Goal: Find specific page/section: Find specific page/section

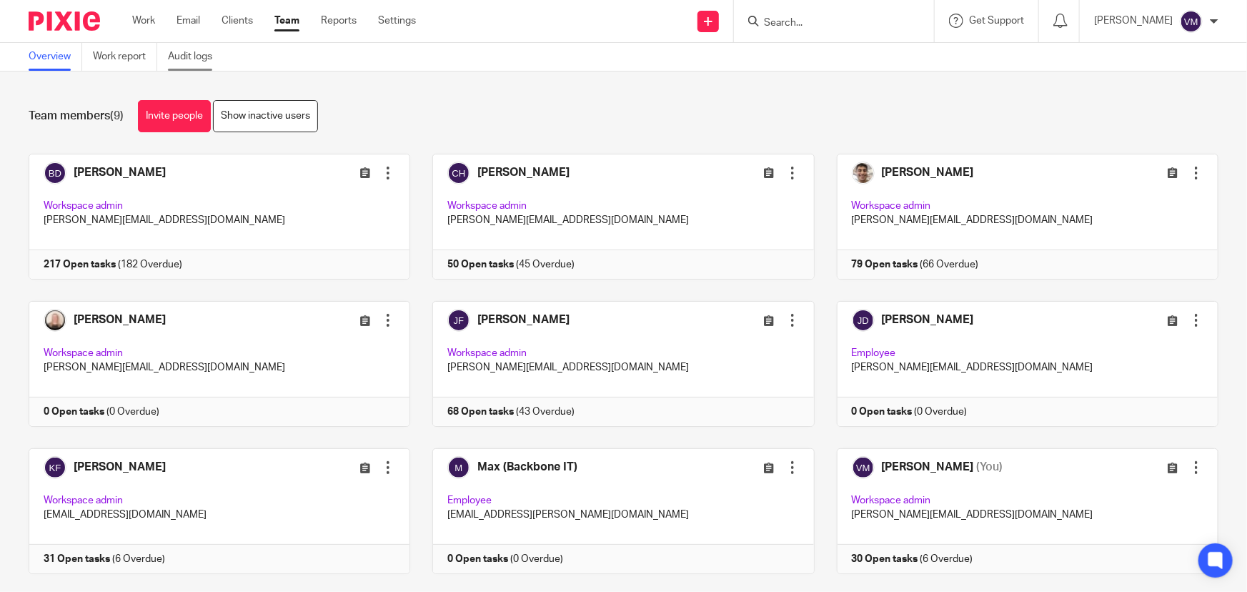
click at [186, 59] on link "Audit logs" at bounding box center [195, 57] width 55 height 28
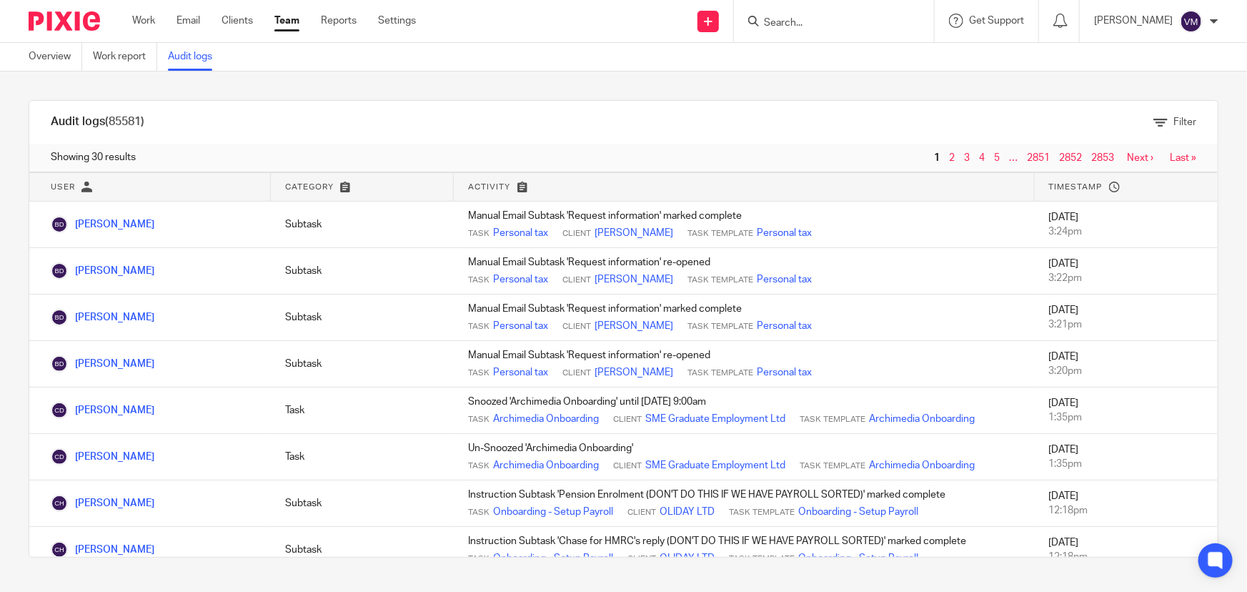
click at [287, 15] on link "Team" at bounding box center [286, 21] width 25 height 14
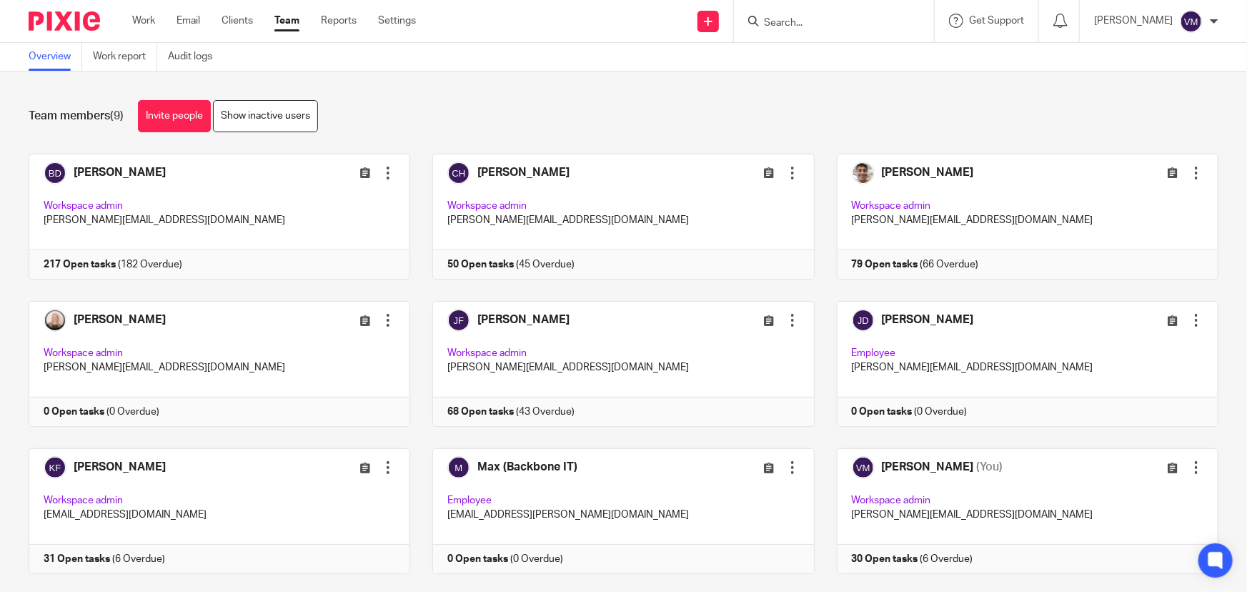
click at [796, 17] on input "Search" at bounding box center [827, 23] width 129 height 13
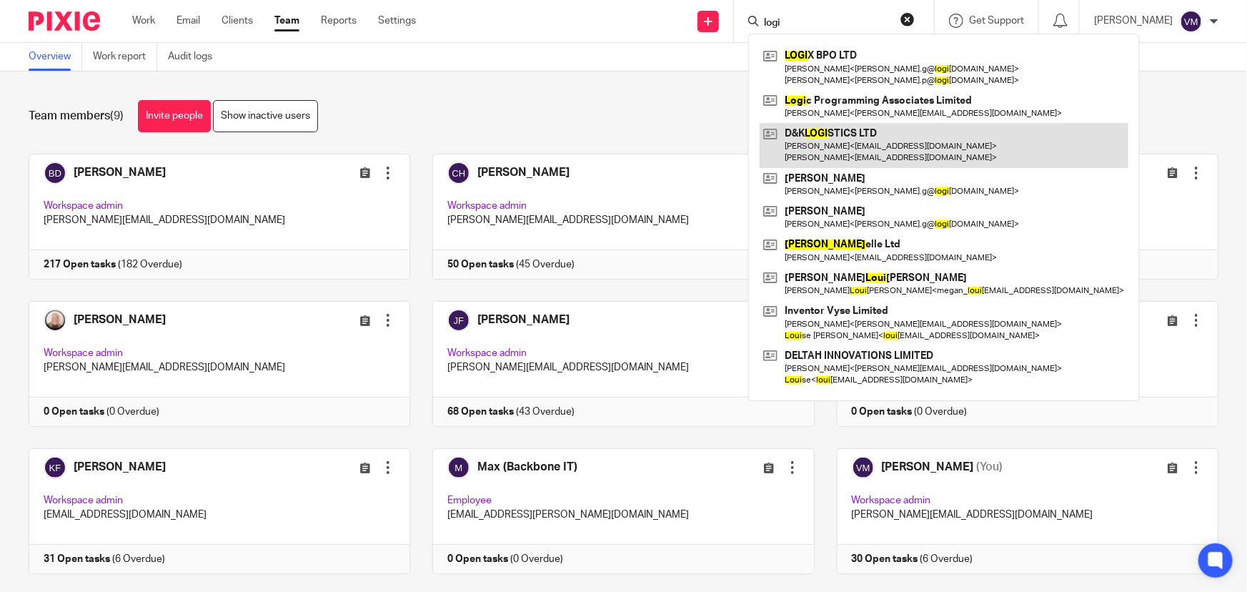
type input "logi"
click at [850, 136] on link at bounding box center [944, 145] width 369 height 44
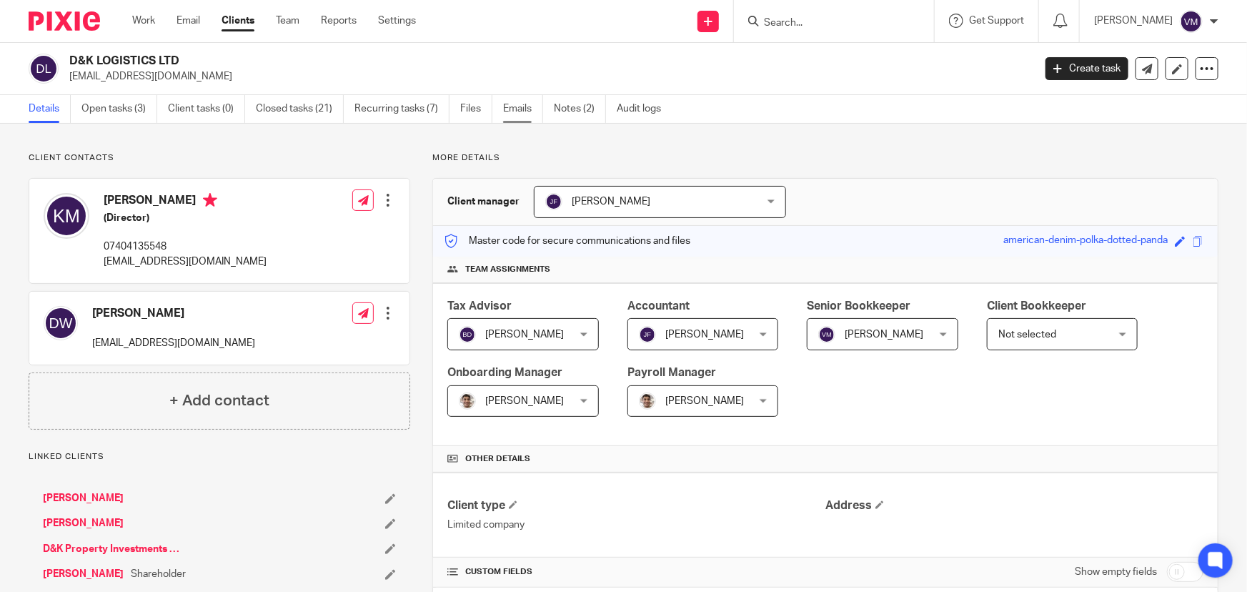
click at [522, 109] on link "Emails" at bounding box center [523, 109] width 40 height 28
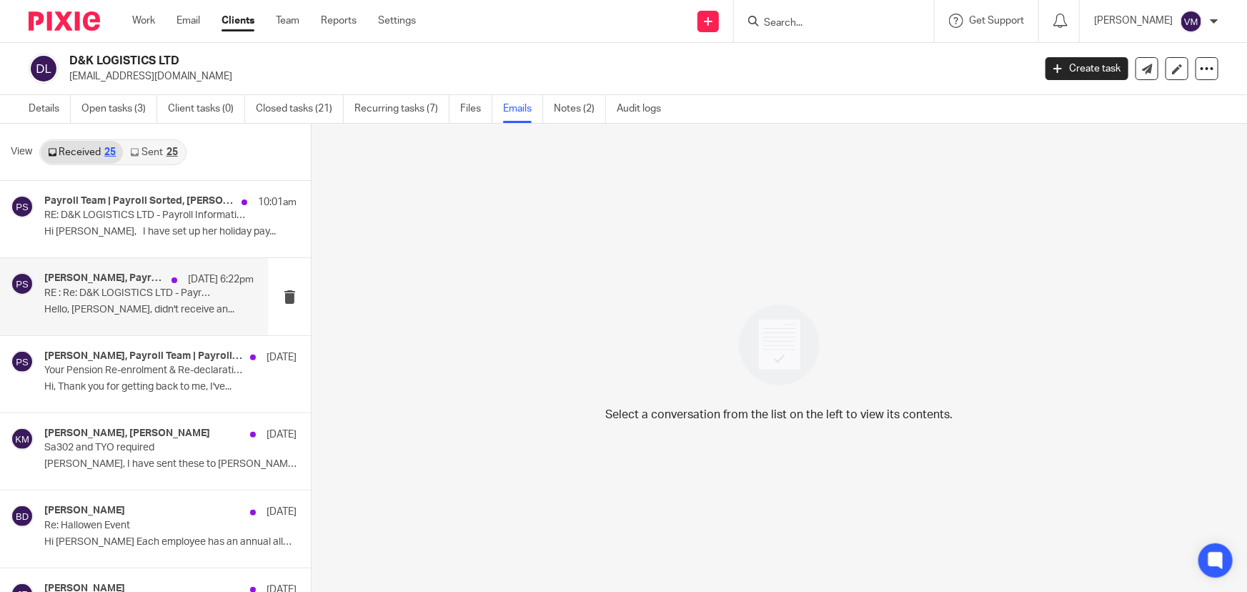
click at [98, 297] on p "RE : Re: D&K LOGISTICS LTD - Payroll Information - Tax Month 6 | DKL5489 | Task…" at bounding box center [128, 293] width 168 height 12
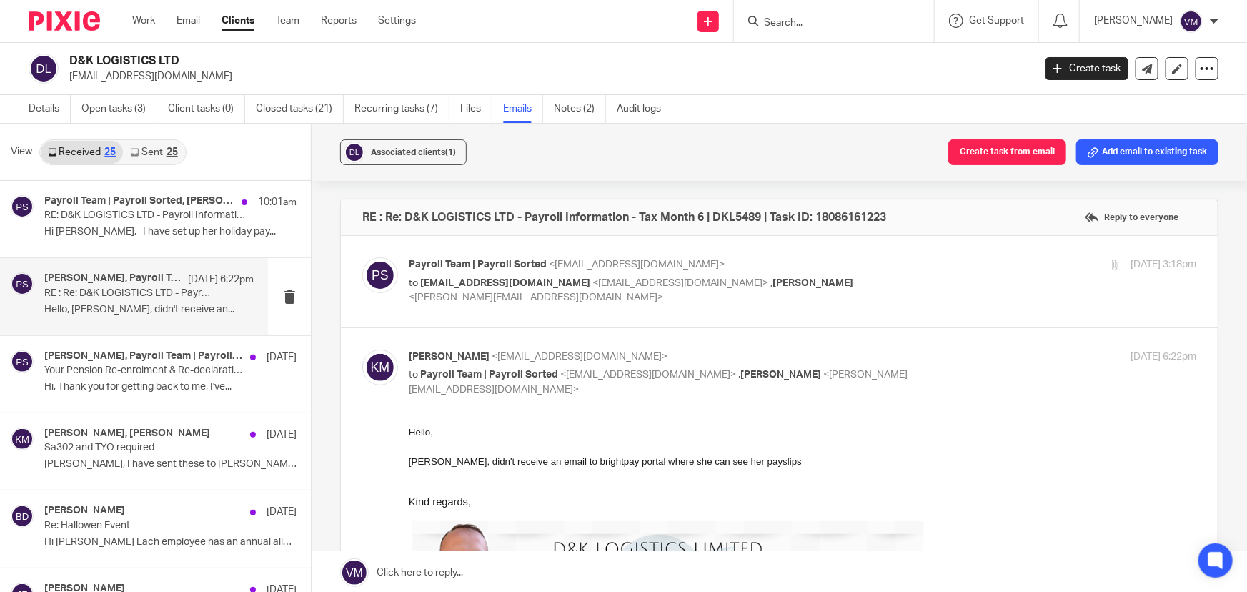
click at [955, 269] on div "1 Oct 2025 3:18pm" at bounding box center [1065, 264] width 262 height 15
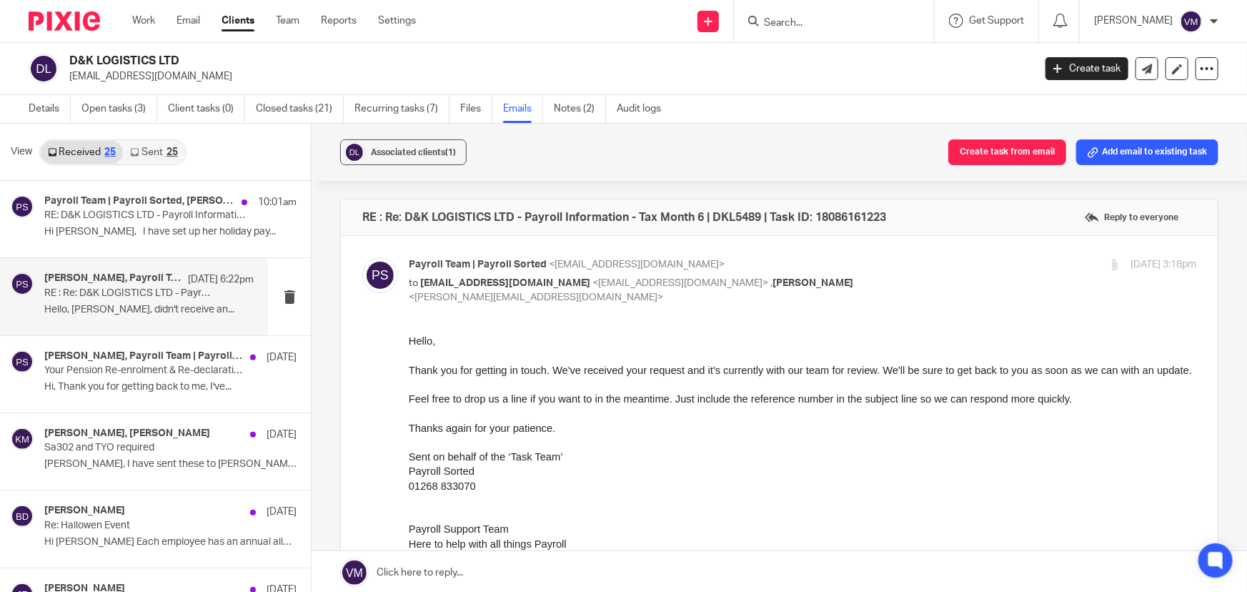
click at [951, 267] on div "1 Oct 2025 3:18pm" at bounding box center [1065, 264] width 262 height 15
checkbox input "false"
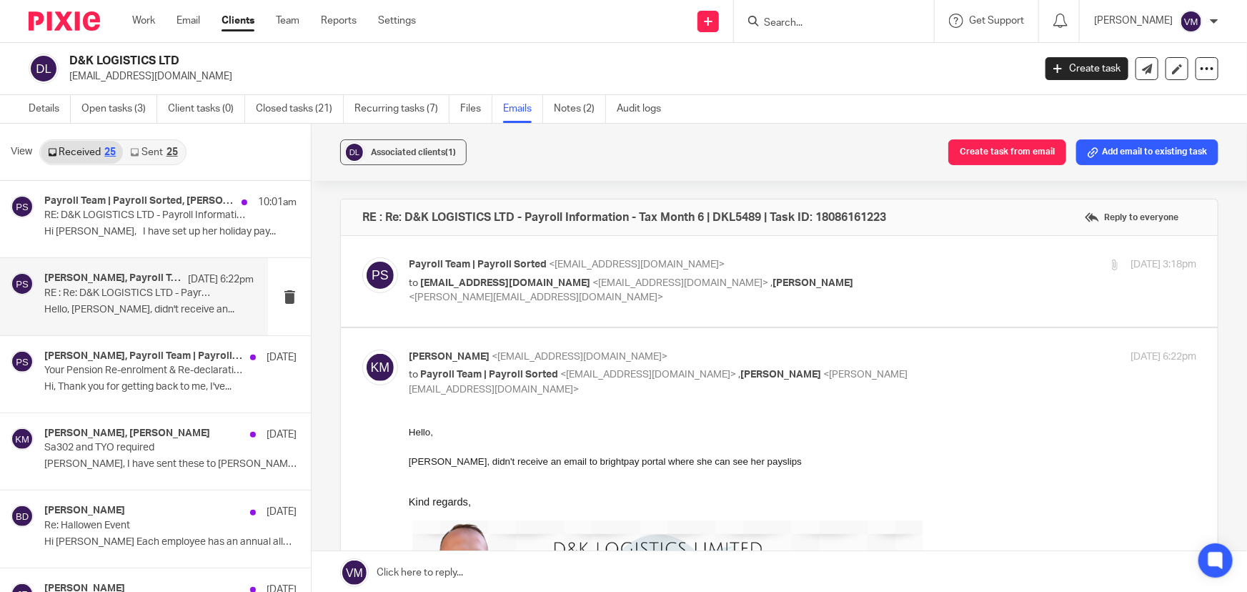
click at [151, 149] on link "Sent 25" at bounding box center [153, 152] width 61 height 23
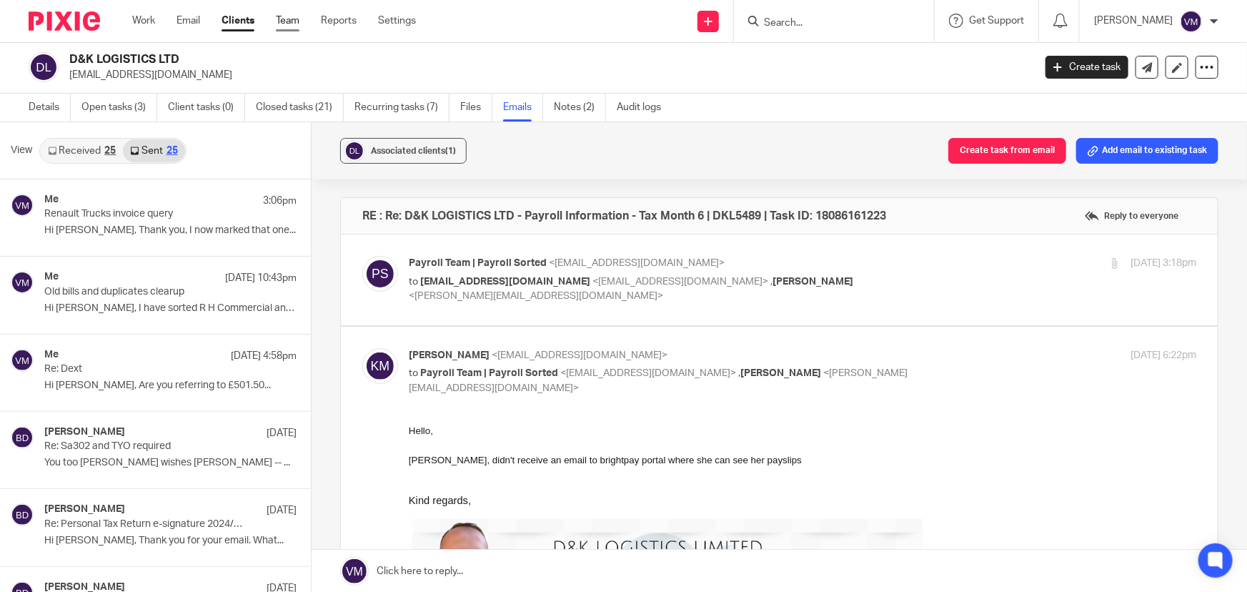
click at [293, 26] on link "Team" at bounding box center [288, 21] width 24 height 14
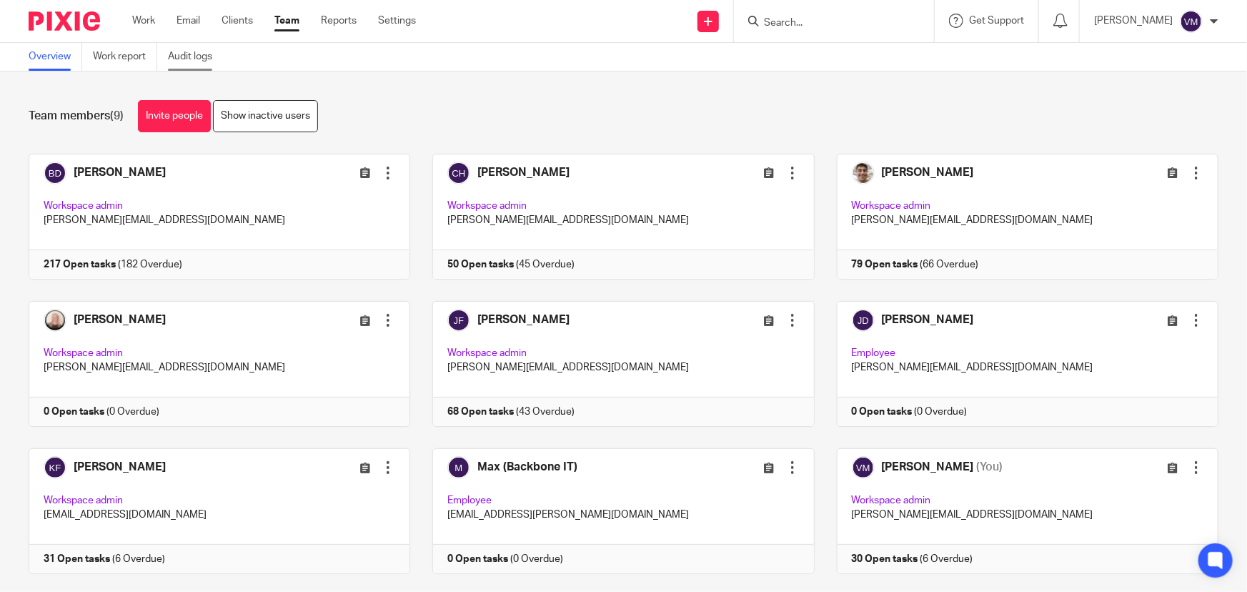
click at [195, 54] on link "Audit logs" at bounding box center [195, 57] width 55 height 28
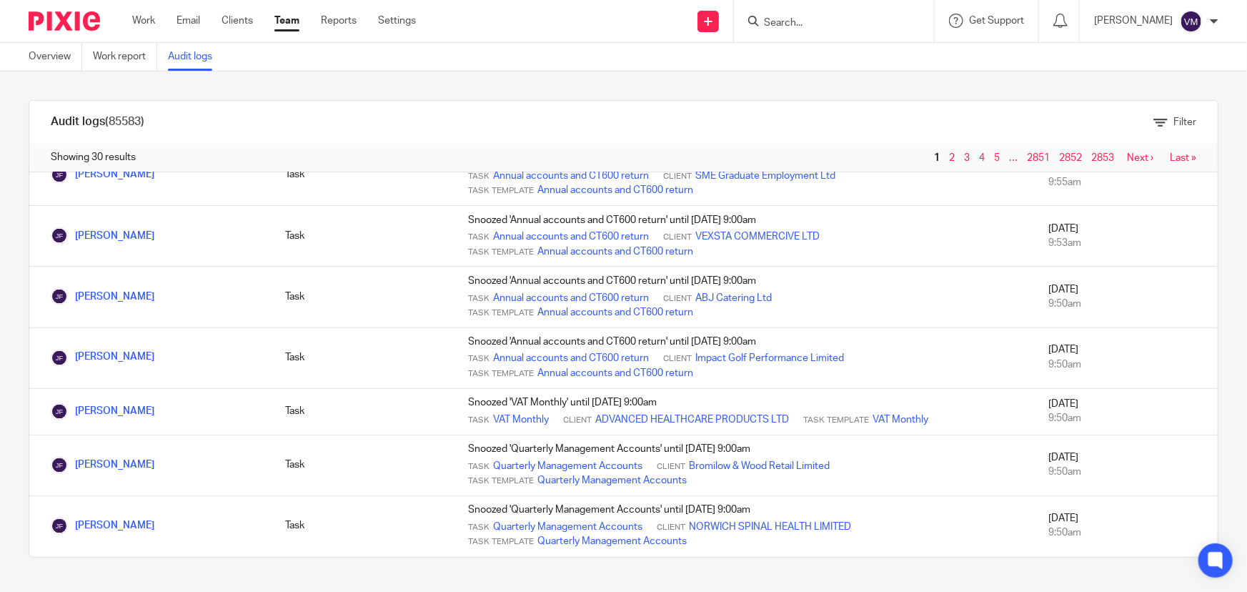
scroll to position [1312, 0]
click at [808, 21] on input "Search" at bounding box center [827, 23] width 129 height 13
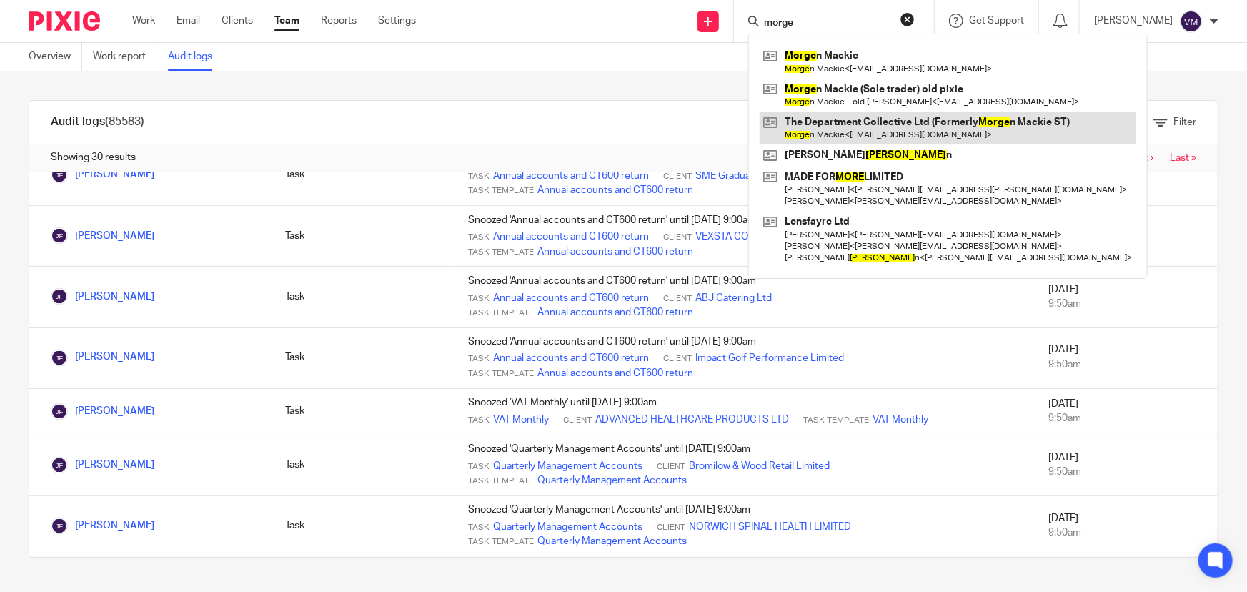
type input "morge"
click at [879, 124] on link at bounding box center [948, 127] width 377 height 33
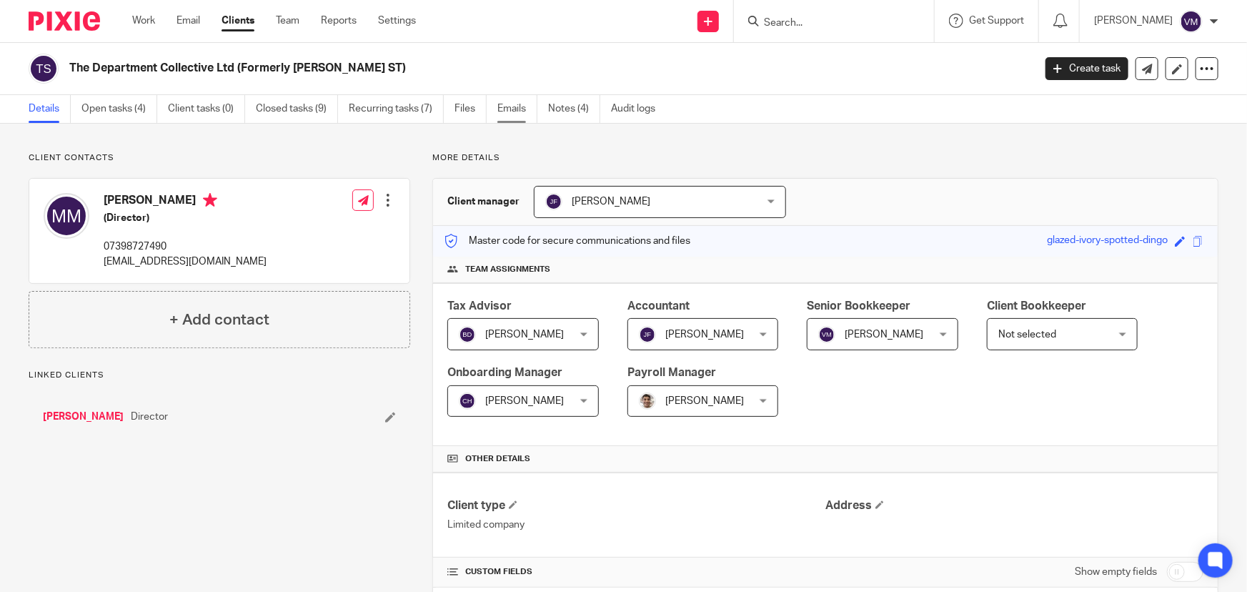
click at [507, 100] on link "Emails" at bounding box center [517, 109] width 40 height 28
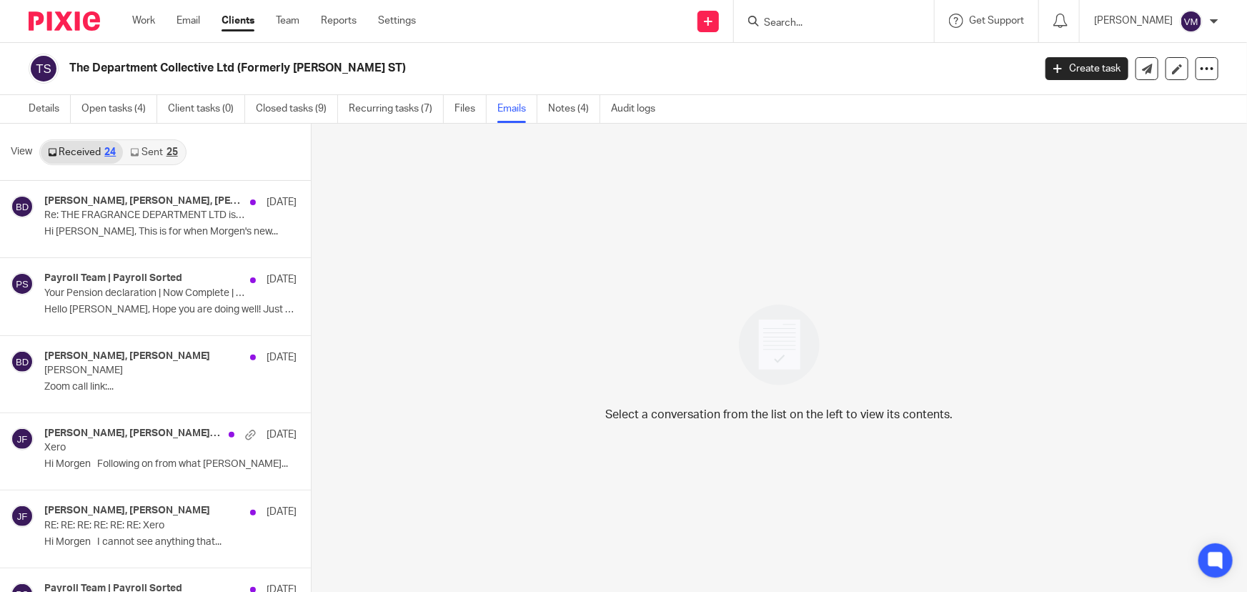
click at [157, 149] on link "Sent 25" at bounding box center [153, 152] width 61 height 23
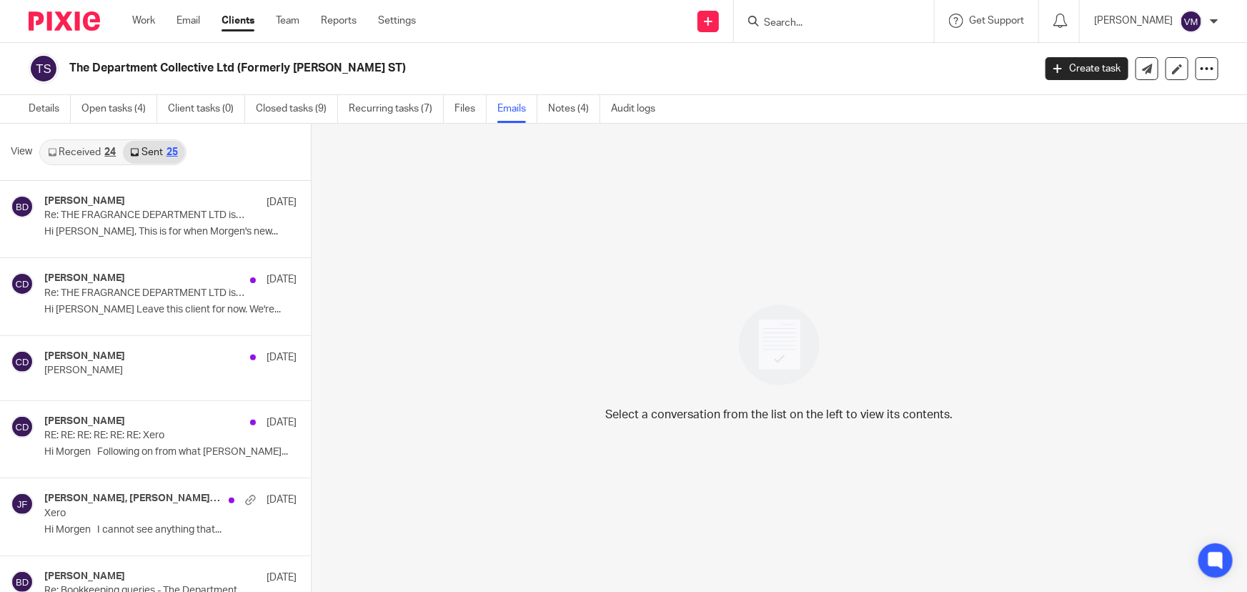
scroll to position [1, 0]
click at [288, 17] on link "Team" at bounding box center [288, 21] width 24 height 14
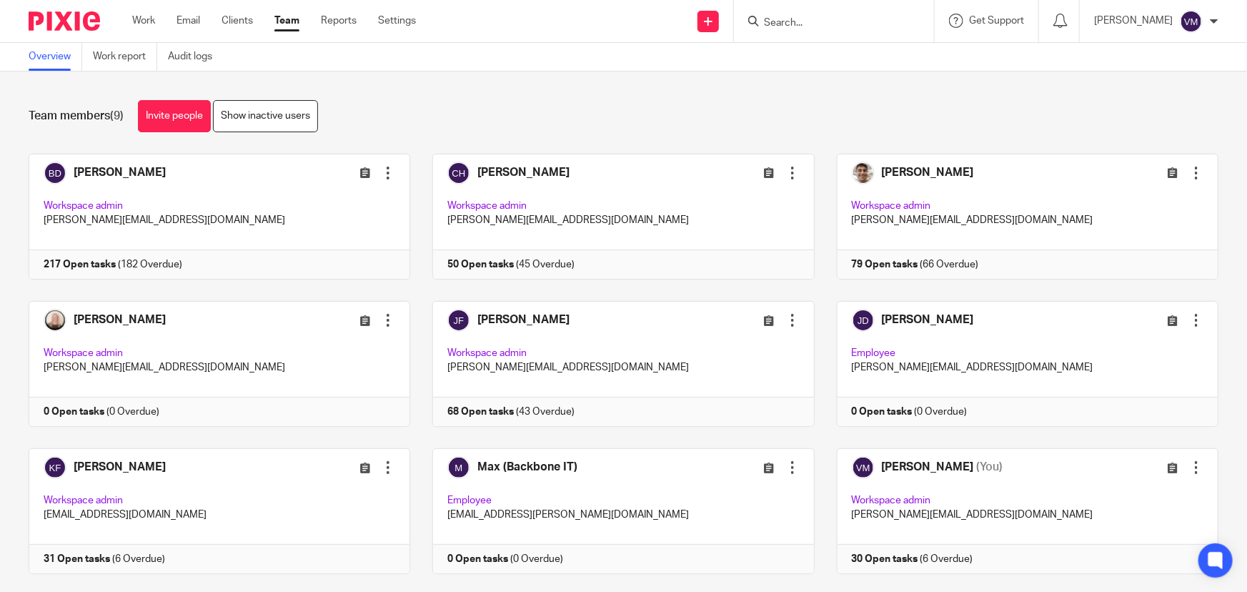
click at [815, 16] on form at bounding box center [839, 21] width 152 height 18
click at [818, 21] on input "Search" at bounding box center [827, 23] width 129 height 13
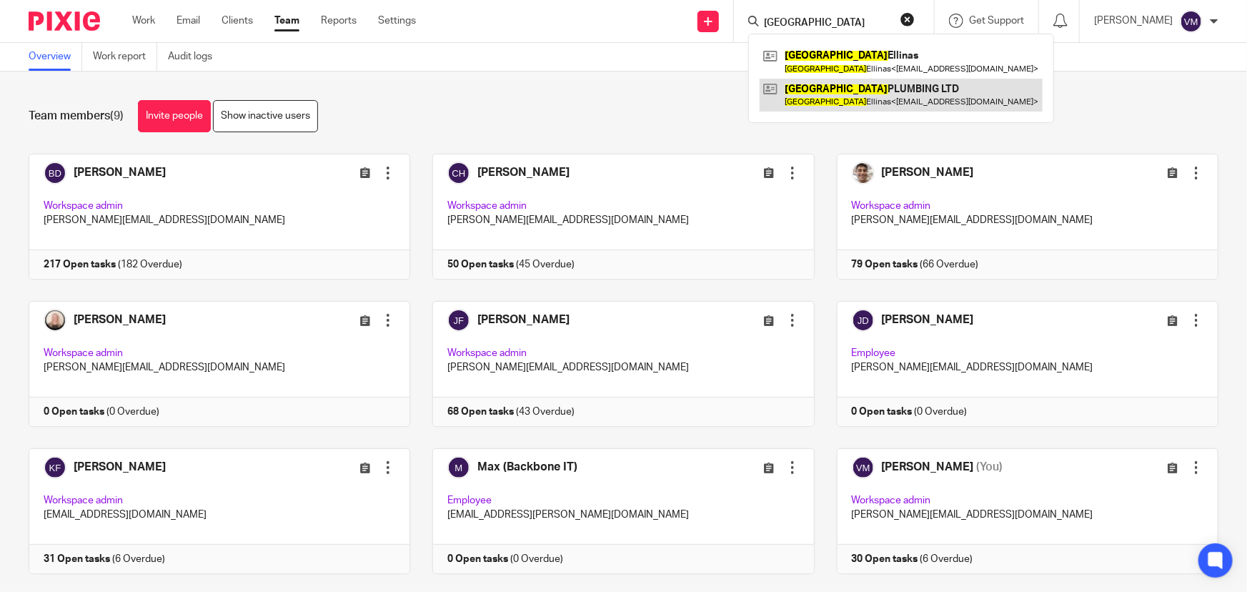
type input "[GEOGRAPHIC_DATA]"
click at [854, 91] on link at bounding box center [901, 95] width 283 height 33
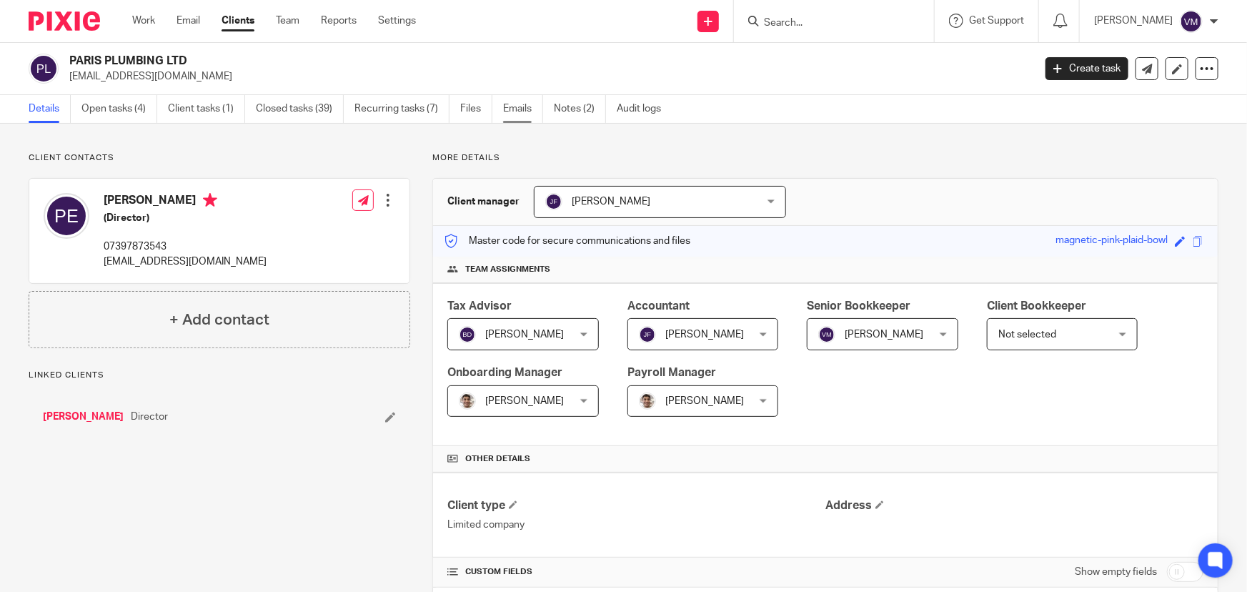
click at [520, 109] on link "Emails" at bounding box center [523, 109] width 40 height 28
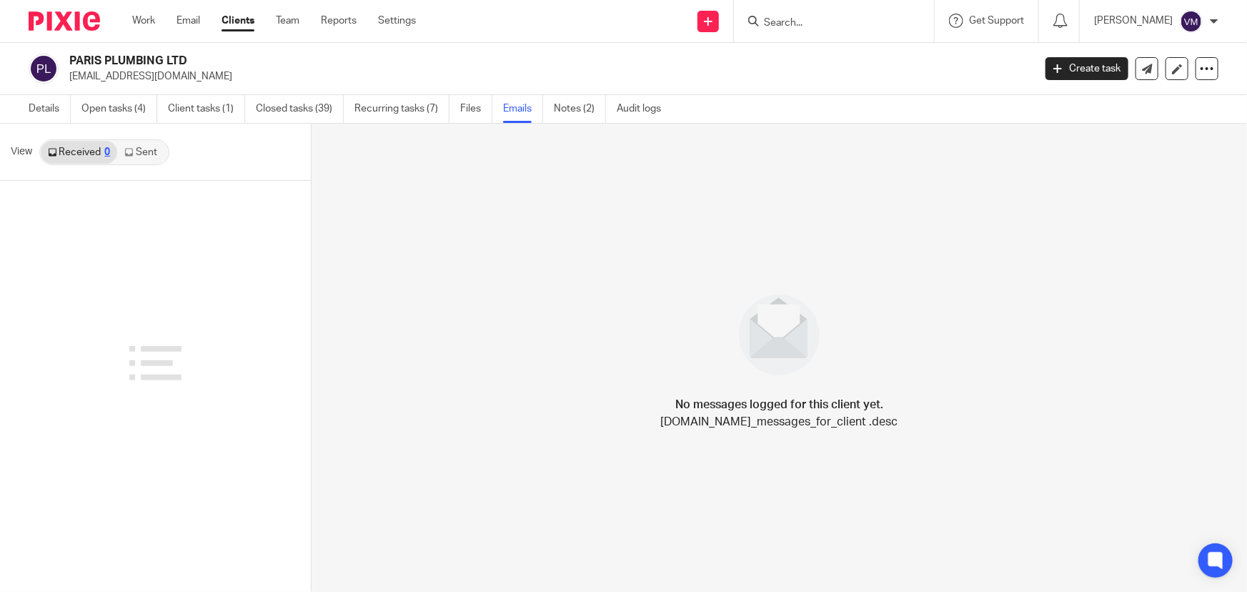
click at [138, 147] on link "Sent" at bounding box center [142, 152] width 50 height 23
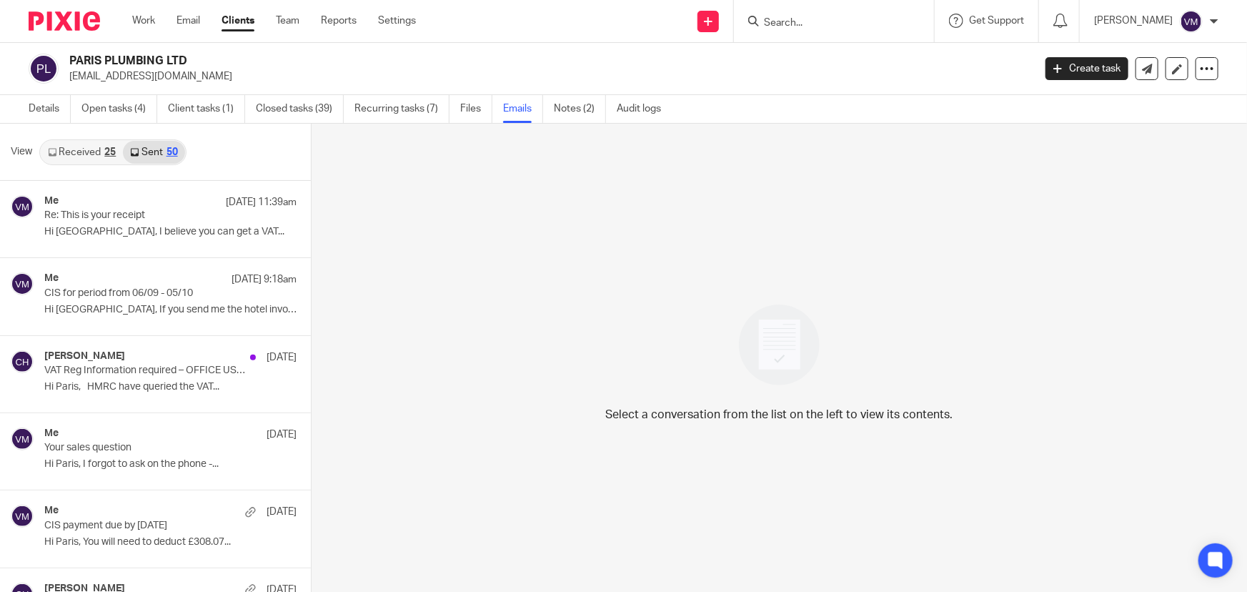
click at [85, 149] on link "Received 25" at bounding box center [82, 152] width 82 height 23
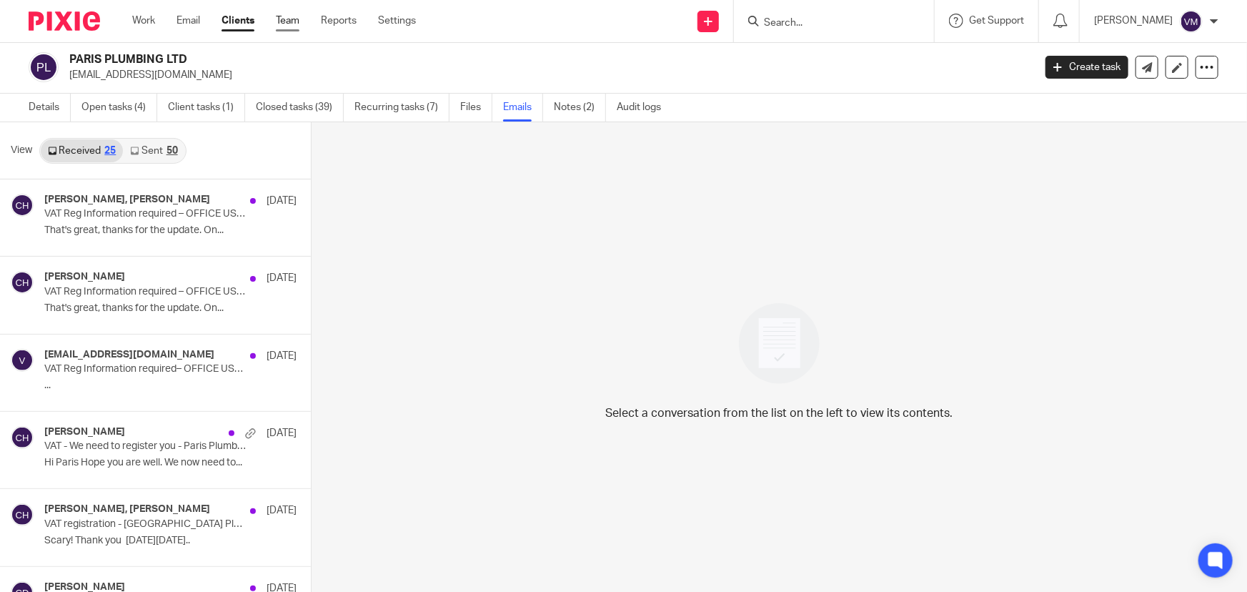
click at [288, 19] on link "Team" at bounding box center [288, 21] width 24 height 14
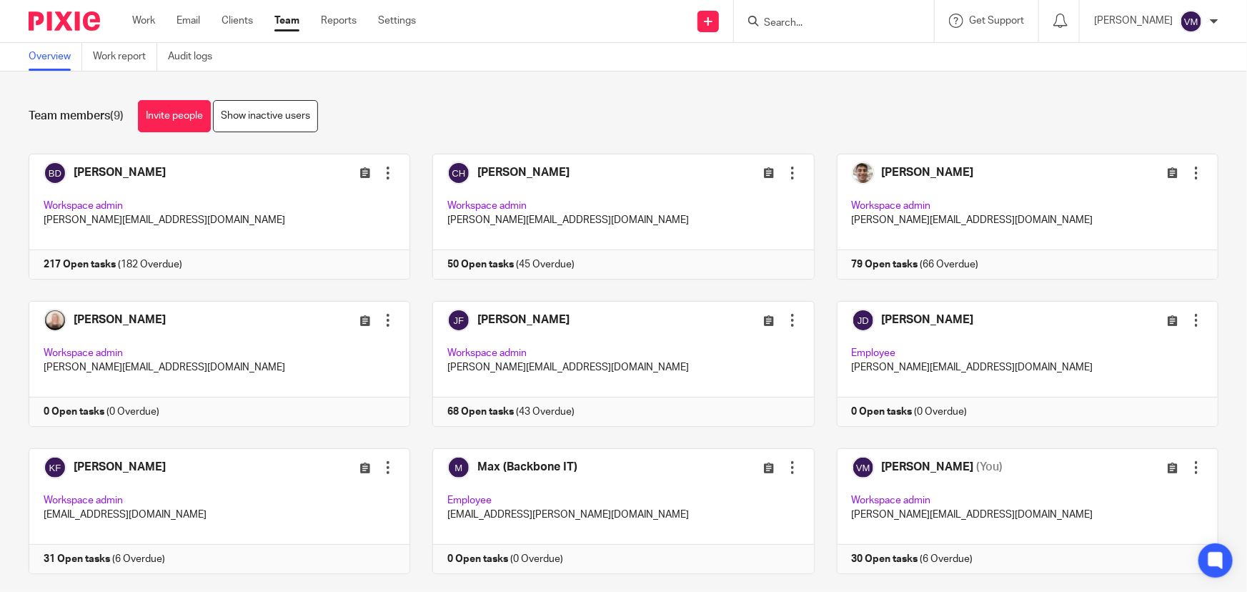
click at [290, 19] on link "Team" at bounding box center [286, 21] width 25 height 14
click at [191, 64] on link "Audit logs" at bounding box center [195, 57] width 55 height 28
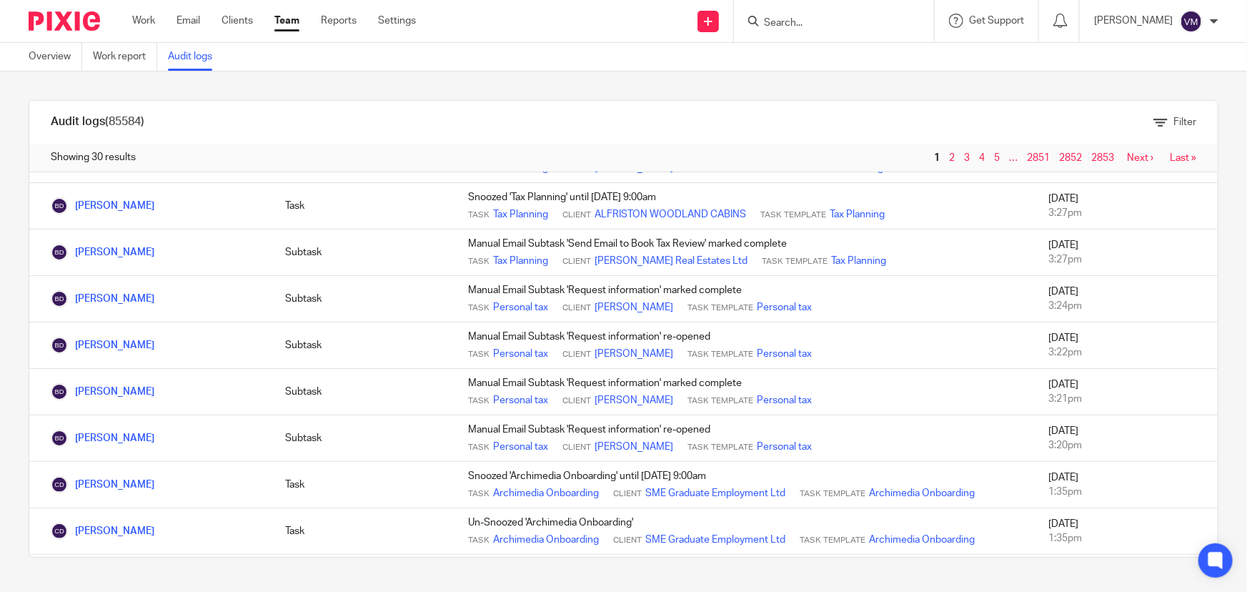
scroll to position [64, 0]
click at [294, 14] on link "Team" at bounding box center [286, 21] width 25 height 14
